Goal: Task Accomplishment & Management: Use online tool/utility

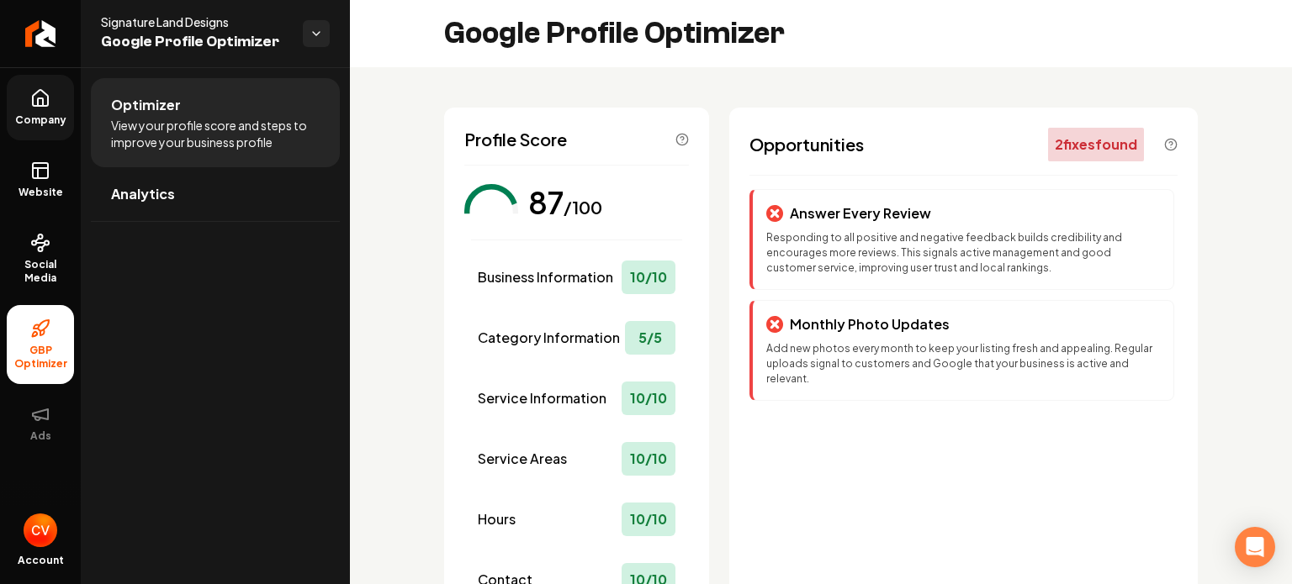
click at [43, 103] on icon at bounding box center [40, 102] width 5 height 8
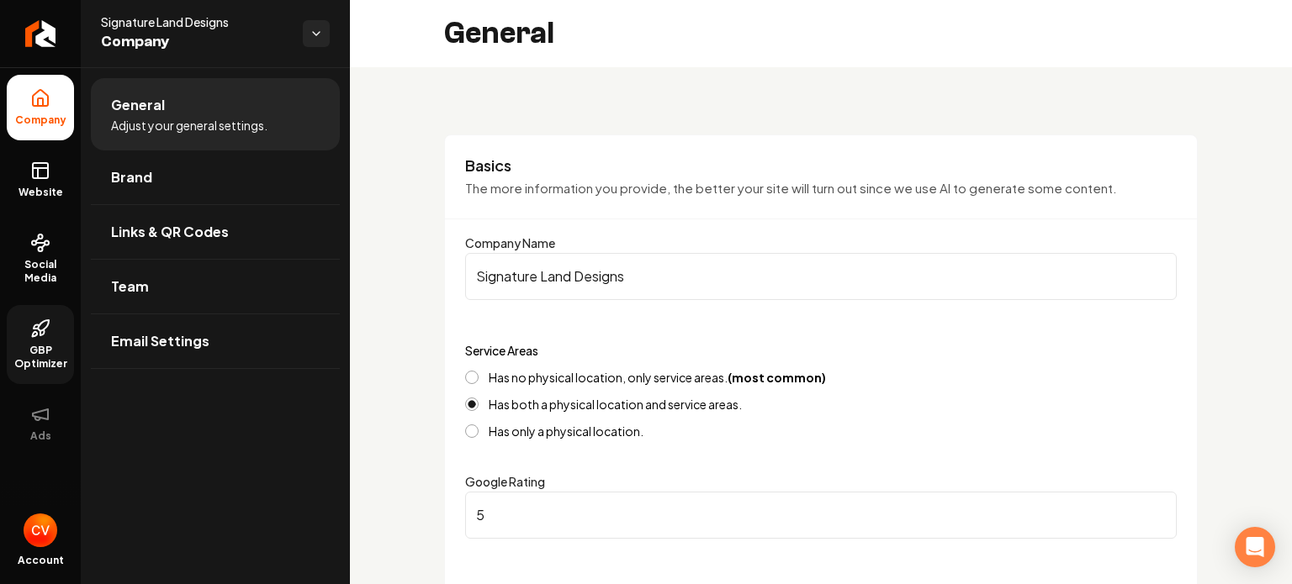
click at [34, 342] on link "GBP Optimizer" at bounding box center [40, 344] width 67 height 79
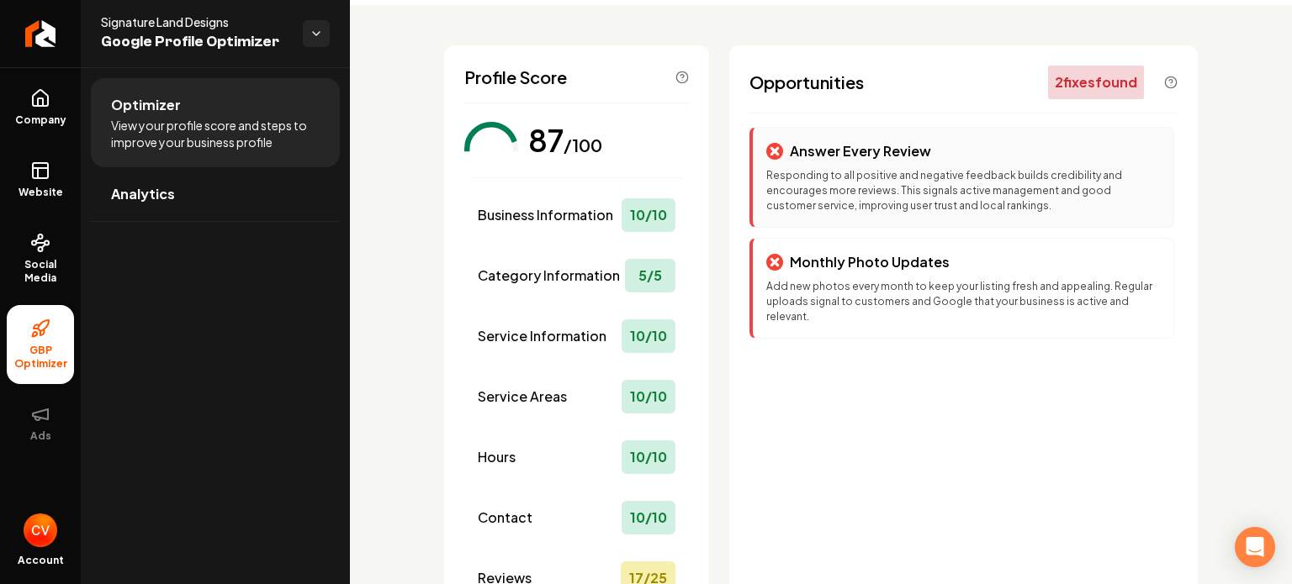
scroll to position [59, 0]
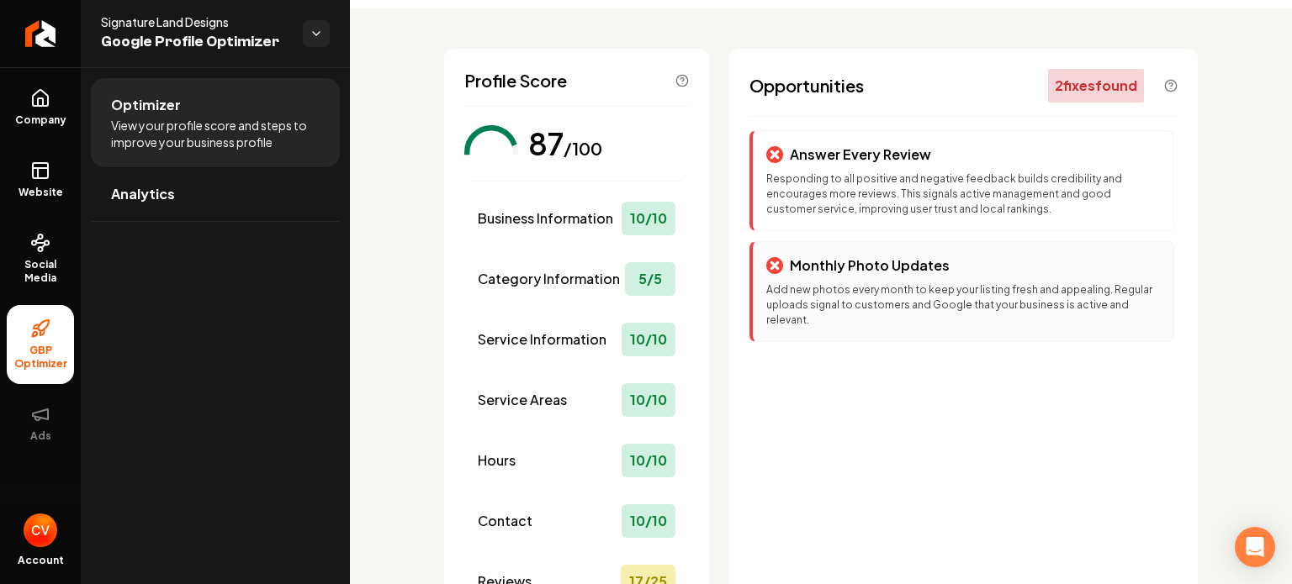
click at [896, 301] on p "Add new photos every month to keep your listing fresh and appealing. Regular up…" at bounding box center [963, 305] width 394 height 45
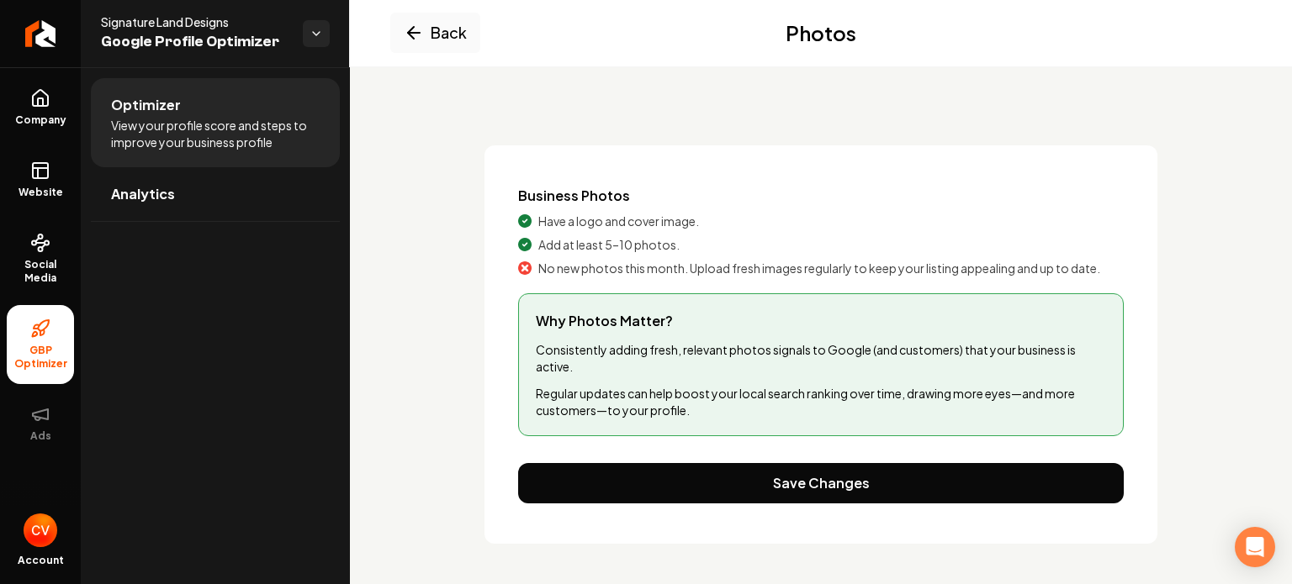
scroll to position [42, 0]
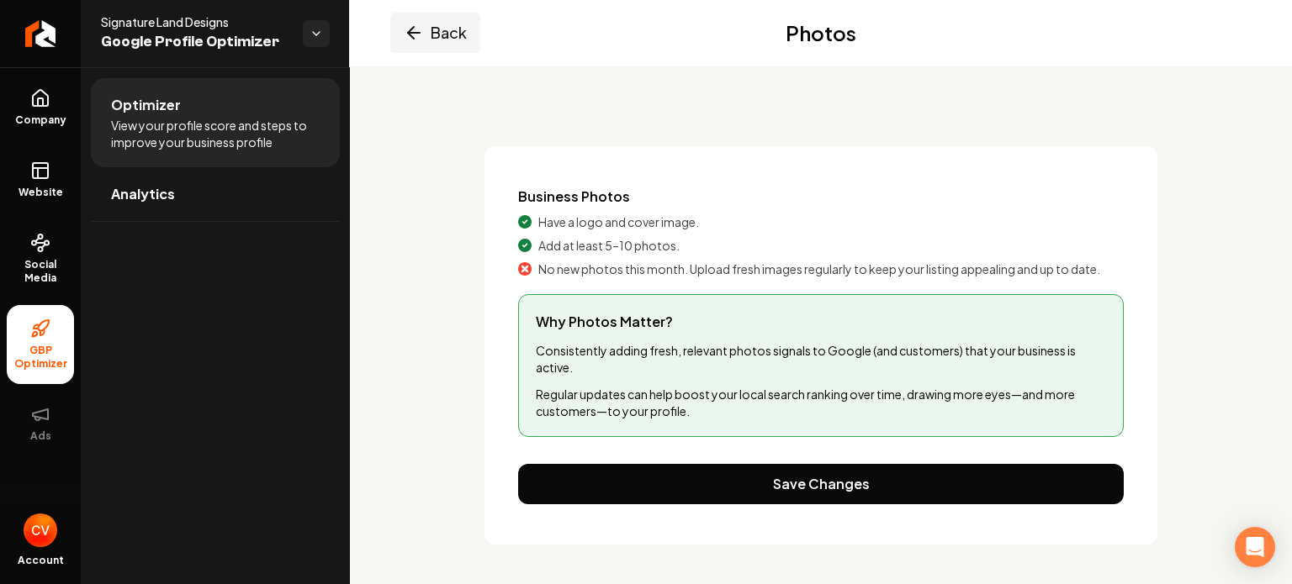
click at [410, 43] on button "Back" at bounding box center [435, 33] width 90 height 40
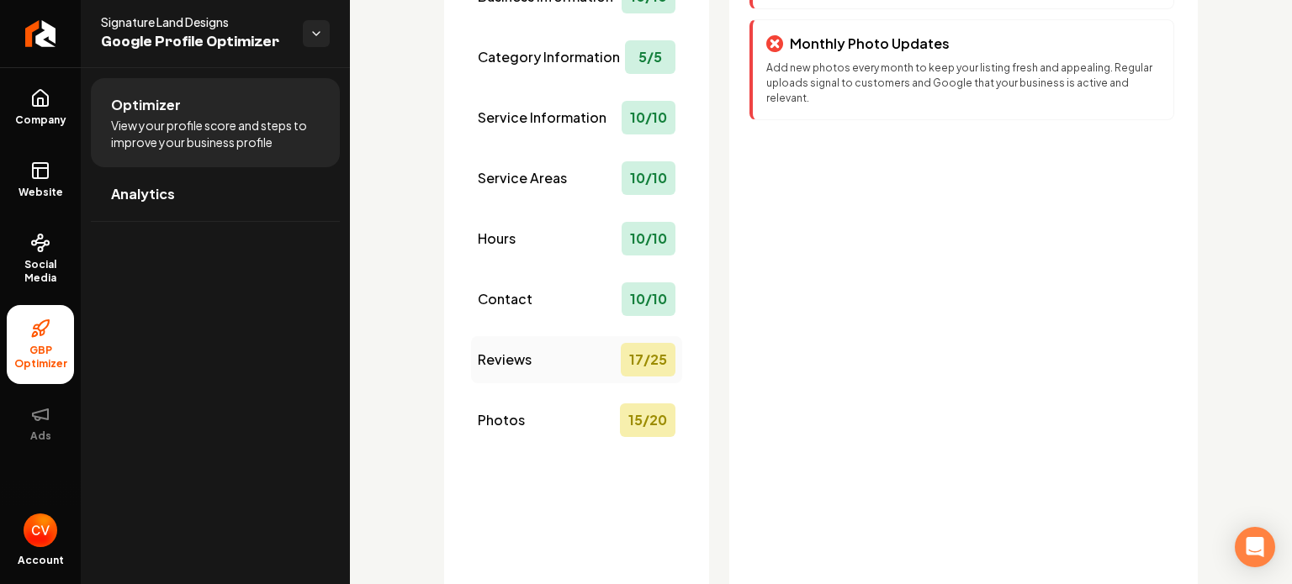
click at [619, 340] on div "Reviews 17 / 25" at bounding box center [576, 359] width 211 height 47
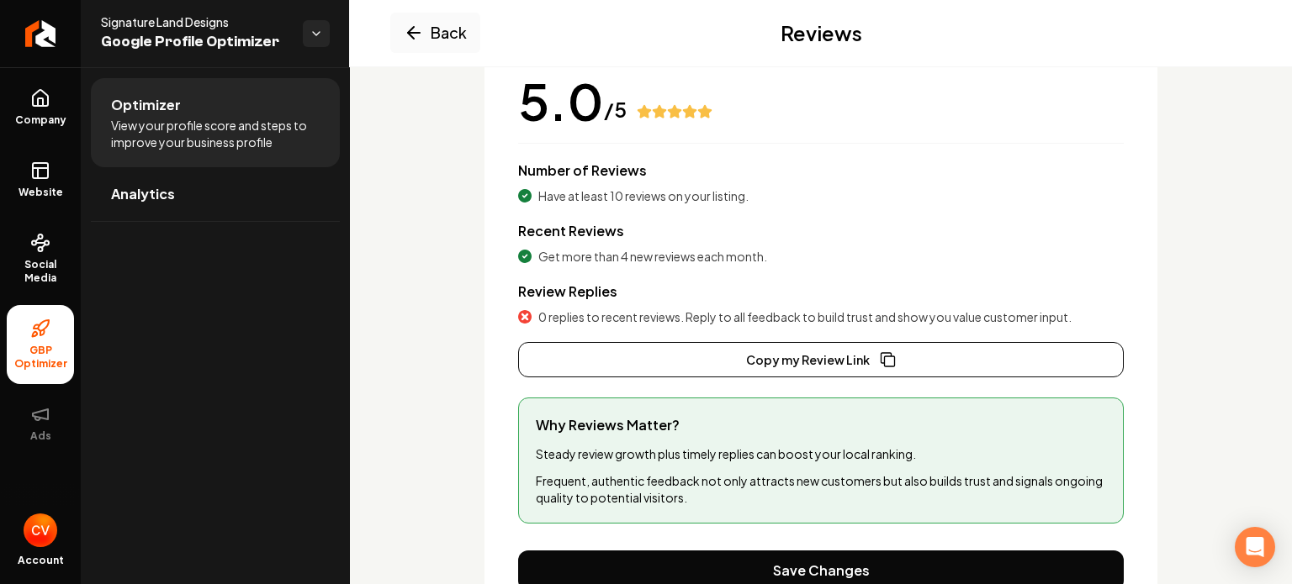
scroll to position [269, 0]
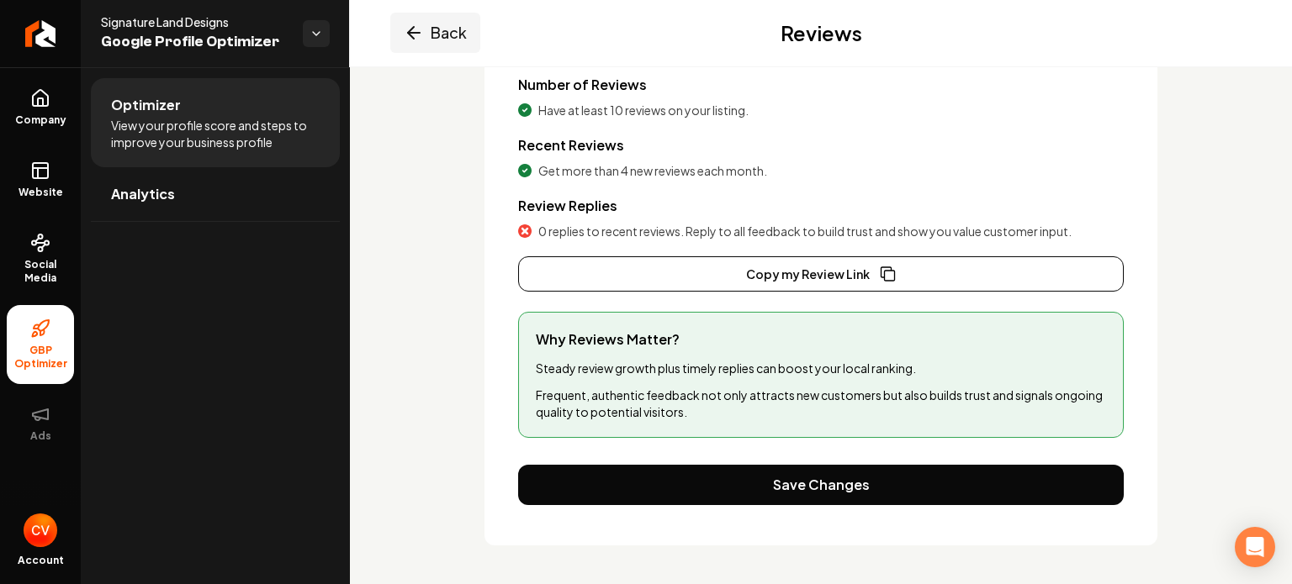
click at [415, 33] on icon "Main content area" at bounding box center [414, 33] width 12 height 0
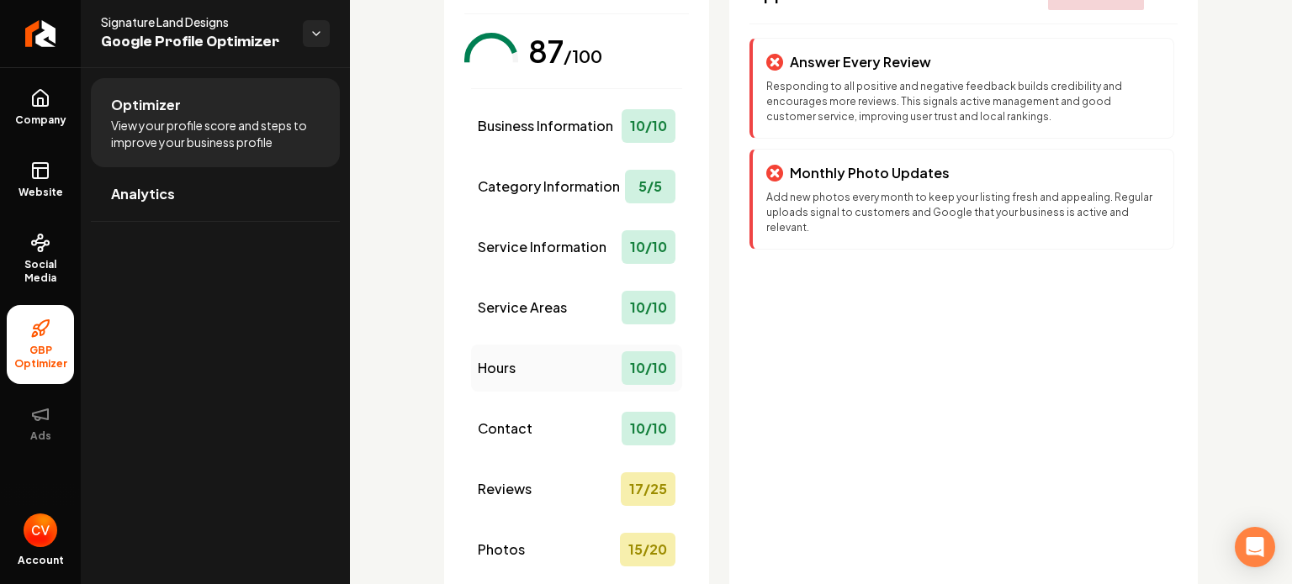
scroll to position [0, 0]
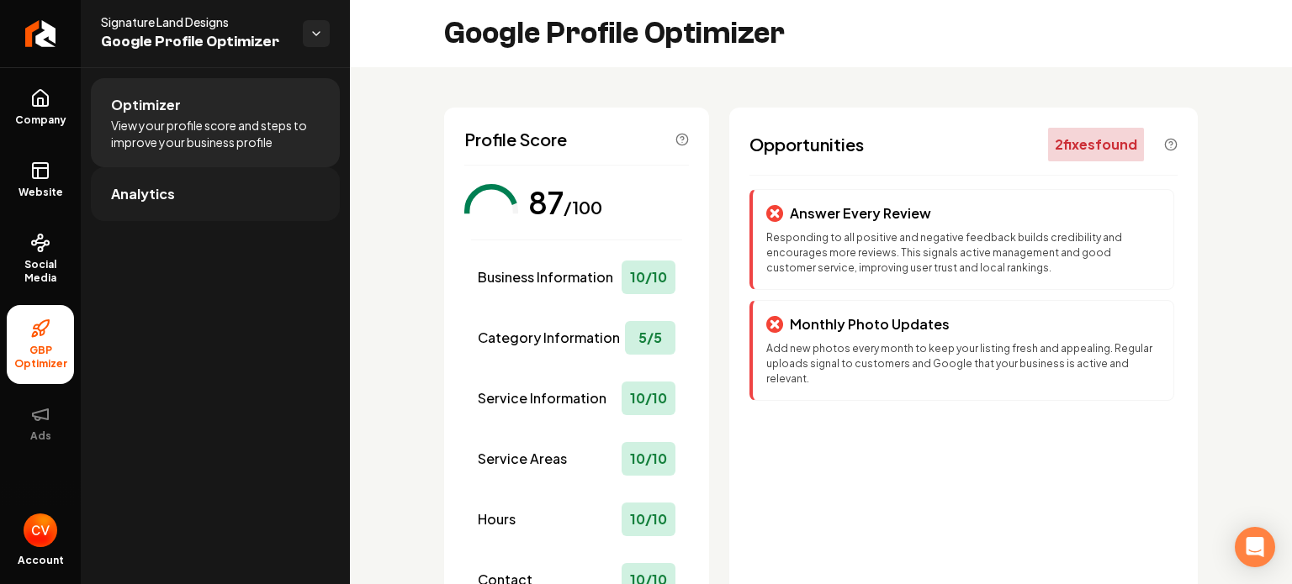
click at [271, 198] on link "Analytics" at bounding box center [215, 194] width 249 height 54
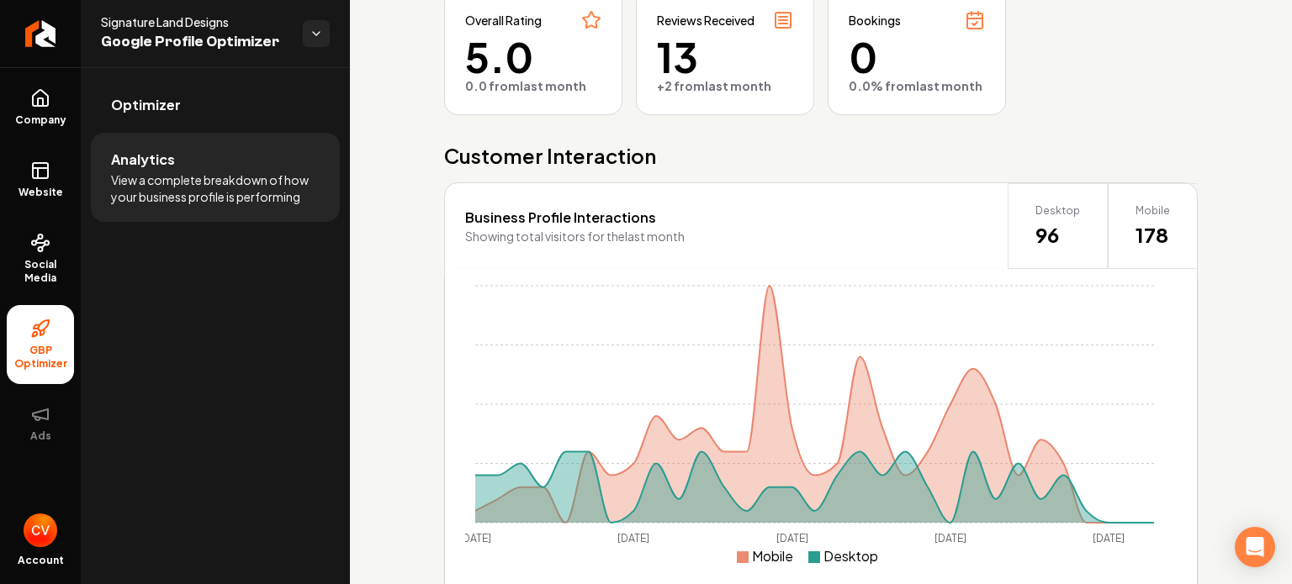
scroll to position [299, 0]
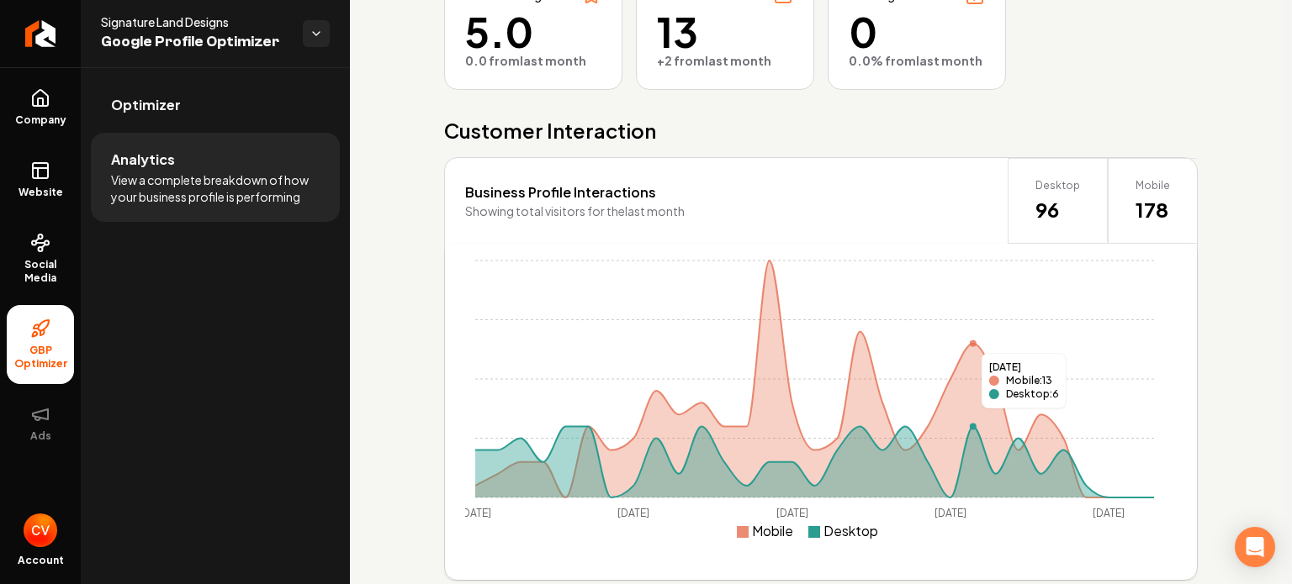
click at [973, 342] on circle "Main content area" at bounding box center [972, 344] width 7 height 7
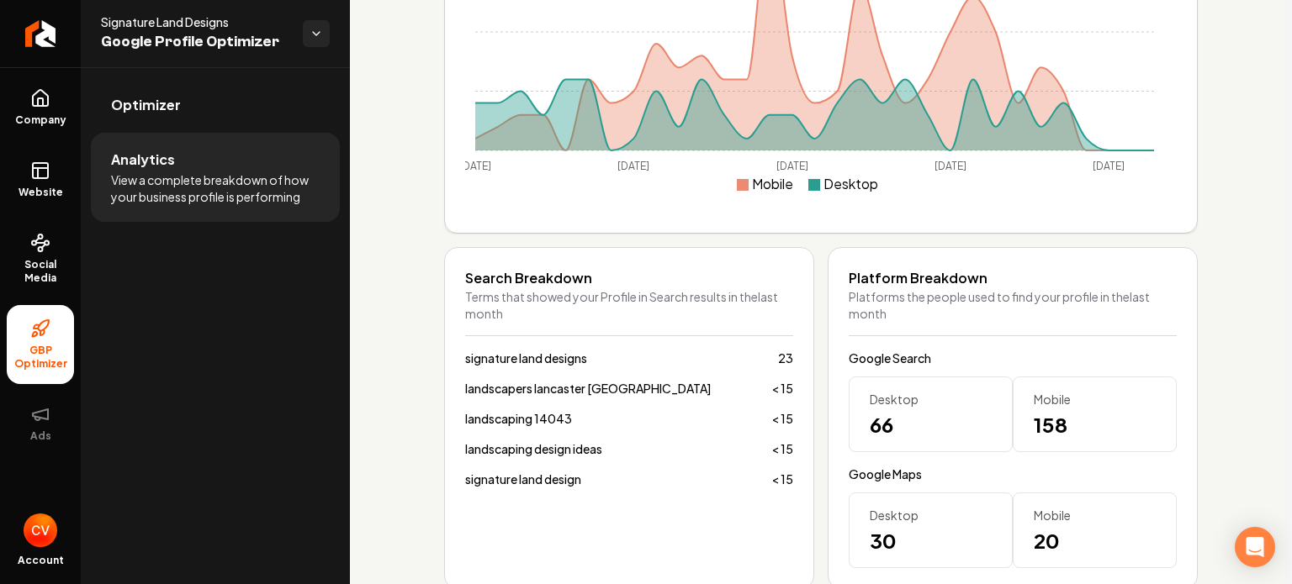
scroll to position [648, 0]
click at [924, 457] on div "Google Search Desktop 66 Mobile 158 Google Maps Desktop 30 Mobile 20" at bounding box center [1012, 457] width 328 height 219
